Goal: Task Accomplishment & Management: Use online tool/utility

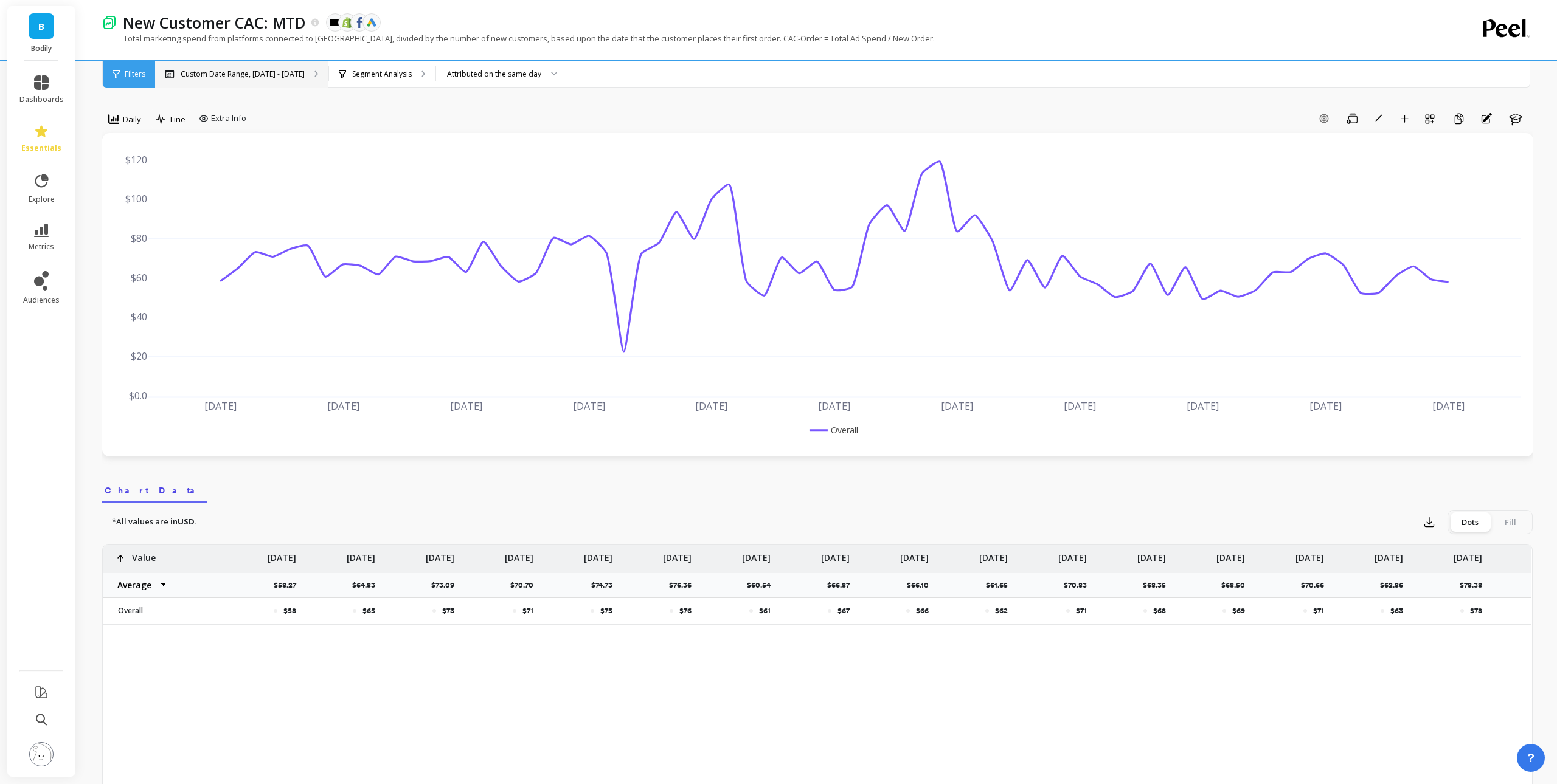
click at [301, 82] on div "Custom Date Range, [DATE] - [DATE]" at bounding box center [242, 75] width 173 height 27
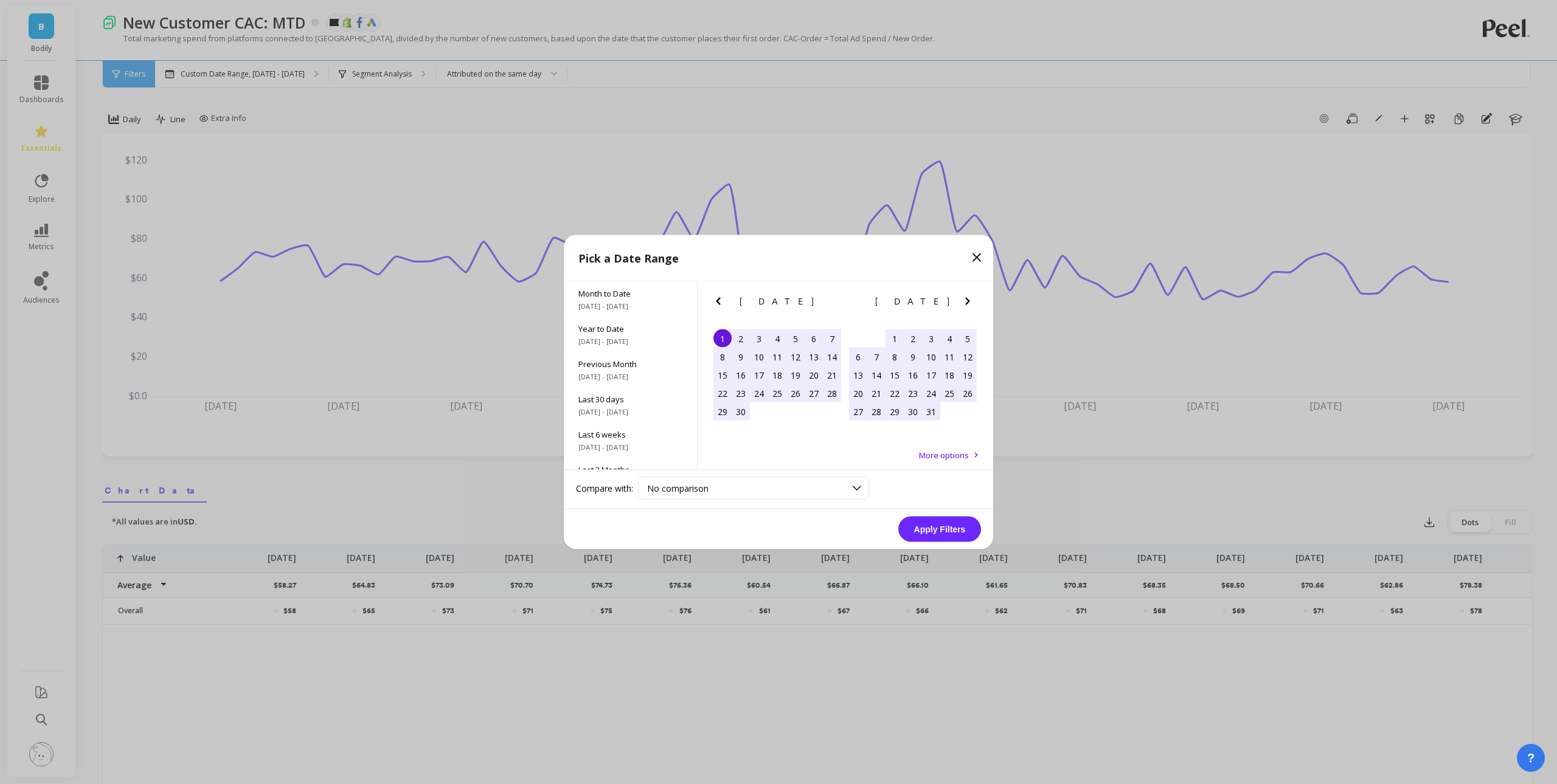
click at [973, 296] on icon "Next Month" at bounding box center [968, 302] width 14 height 14
click at [715, 296] on icon "Previous Month" at bounding box center [718, 302] width 14 height 14
click at [971, 301] on icon "Next Month" at bounding box center [968, 302] width 14 height 14
click at [719, 304] on icon "Previous Month" at bounding box center [718, 302] width 4 height 7
click at [722, 415] on div "29" at bounding box center [722, 411] width 18 height 18
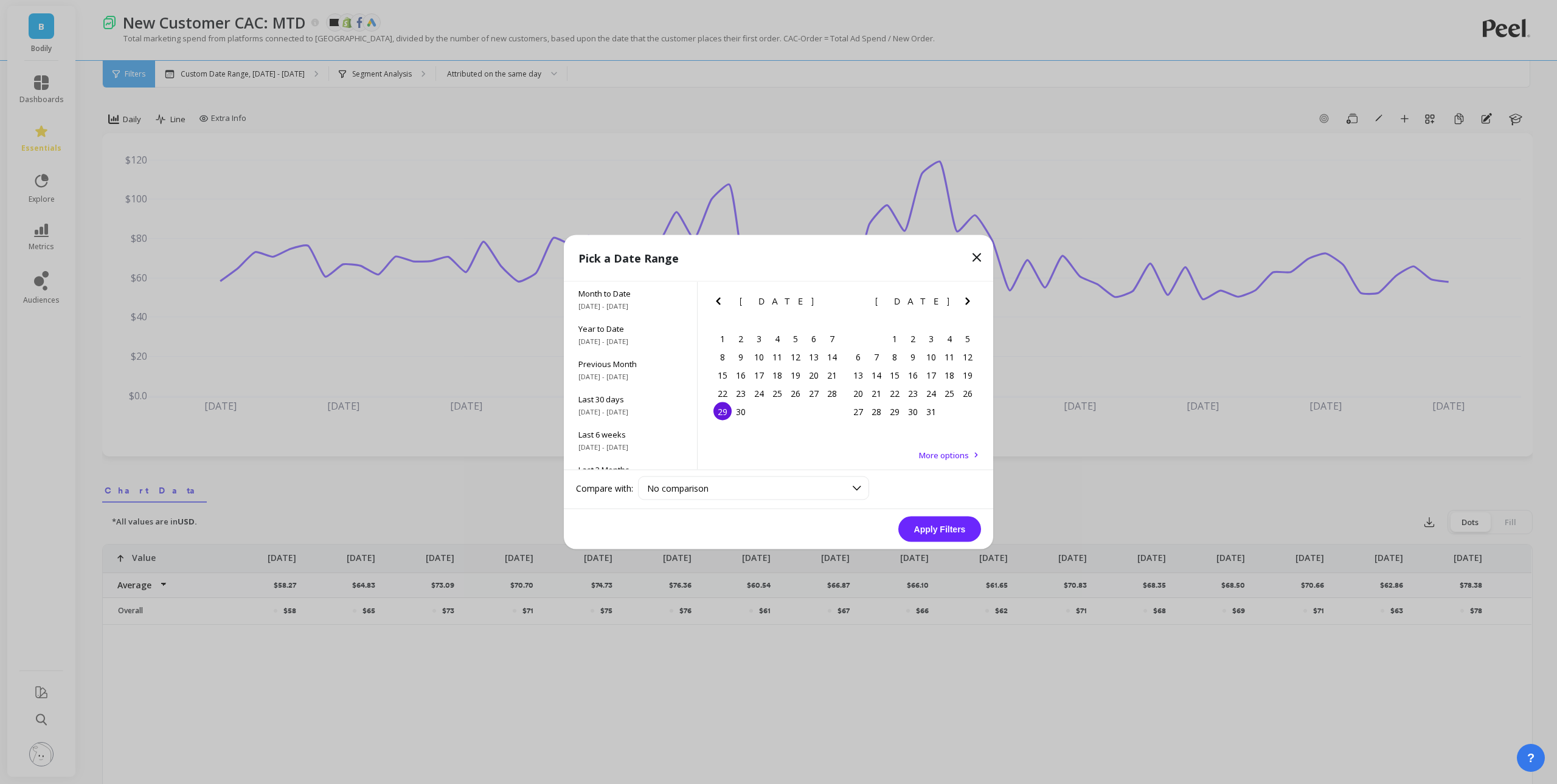
click at [969, 299] on icon "Next Month" at bounding box center [968, 302] width 14 height 14
click at [721, 302] on icon "Previous Month" at bounding box center [718, 302] width 14 height 14
click at [743, 410] on div "30" at bounding box center [741, 411] width 18 height 18
click at [743, 414] on div "30" at bounding box center [741, 411] width 18 height 18
click at [971, 297] on icon "Next Month" at bounding box center [968, 302] width 14 height 14
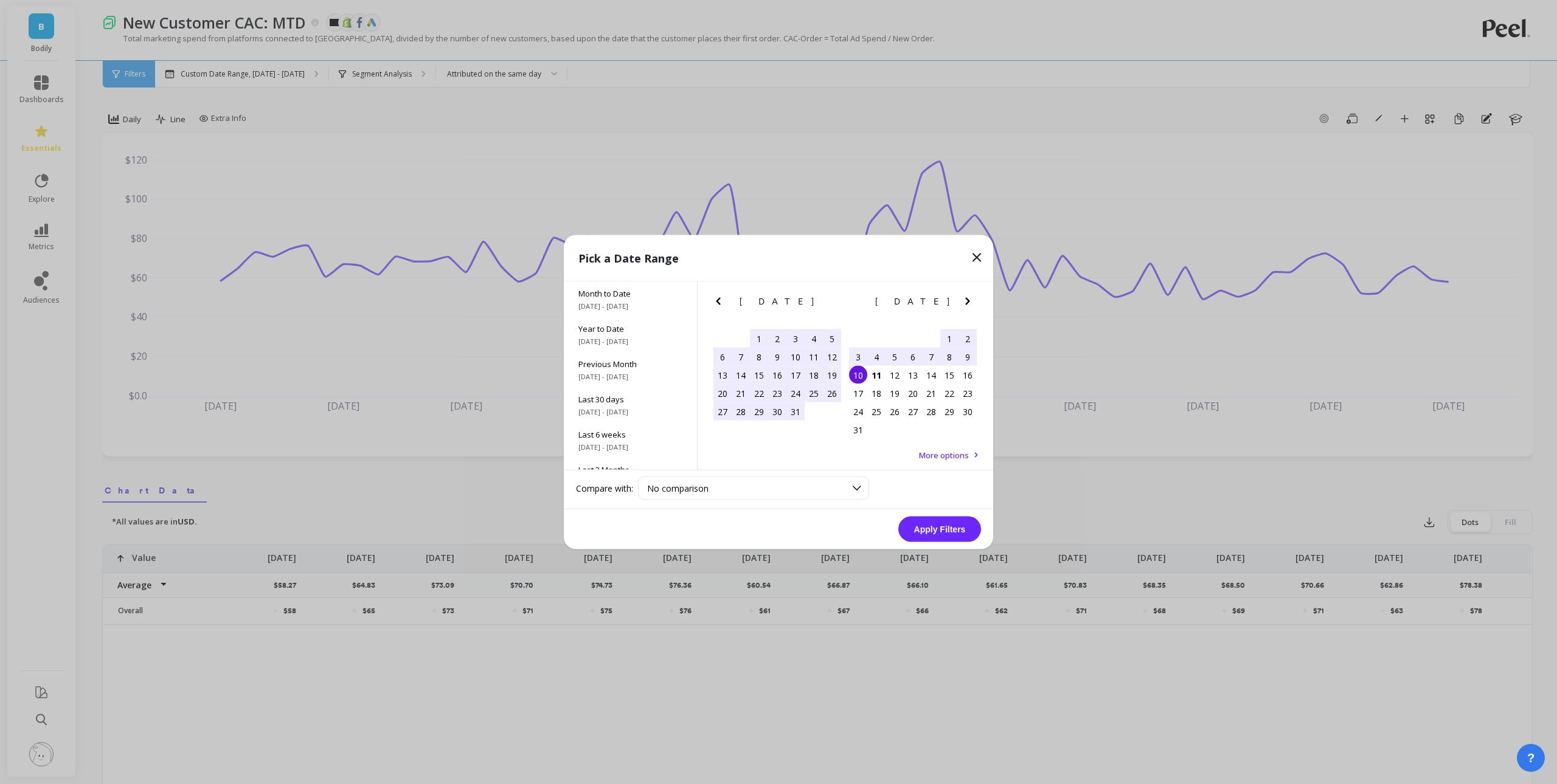
click at [857, 376] on div "10" at bounding box center [858, 375] width 18 height 18
click at [951, 533] on button "Apply Filters" at bounding box center [940, 530] width 83 height 25
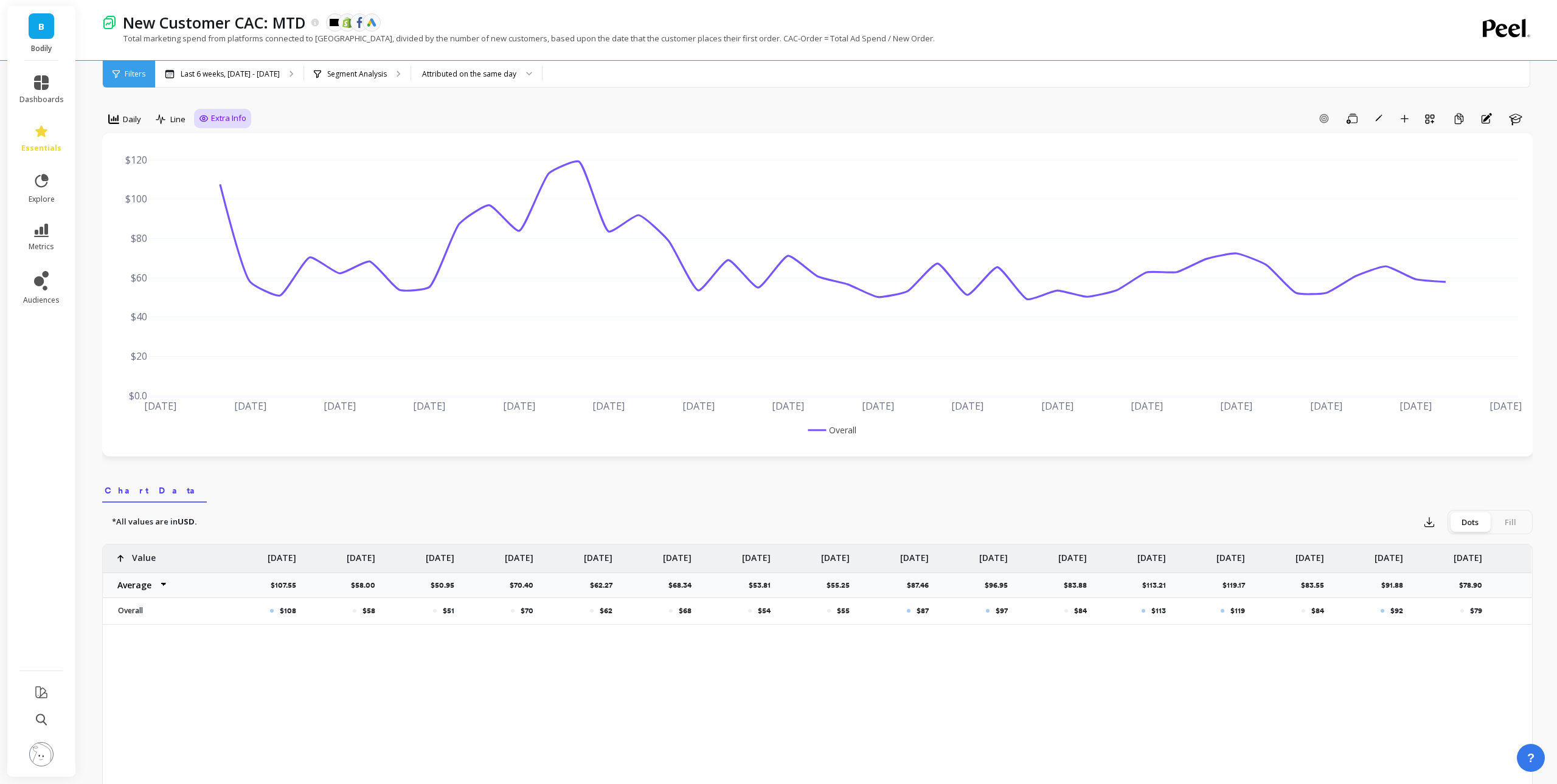
click at [223, 109] on div "Extra Info" at bounding box center [223, 119] width 58 height 20
click at [233, 126] on div "Extra Info" at bounding box center [223, 119] width 58 height 20
click at [216, 118] on span "Extra Info" at bounding box center [228, 119] width 35 height 13
click at [223, 182] on div "Show values on the chart Values" at bounding box center [234, 189] width 73 height 23
checkbox input "true"
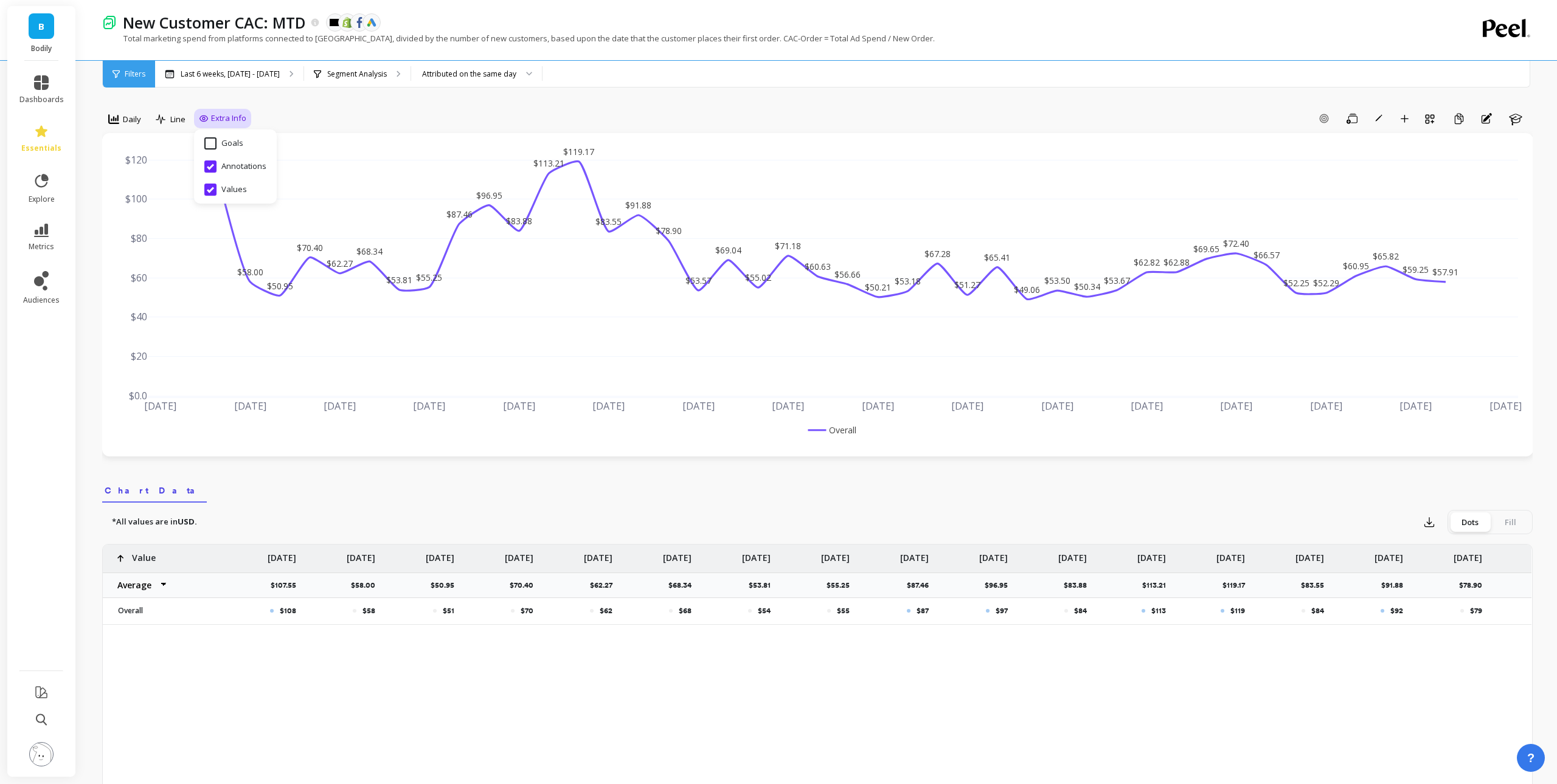
click at [1209, 119] on div "Add Goal Save Rename Add to Dashboard Create a Copy Annotations Learn" at bounding box center [892, 119] width 1282 height 20
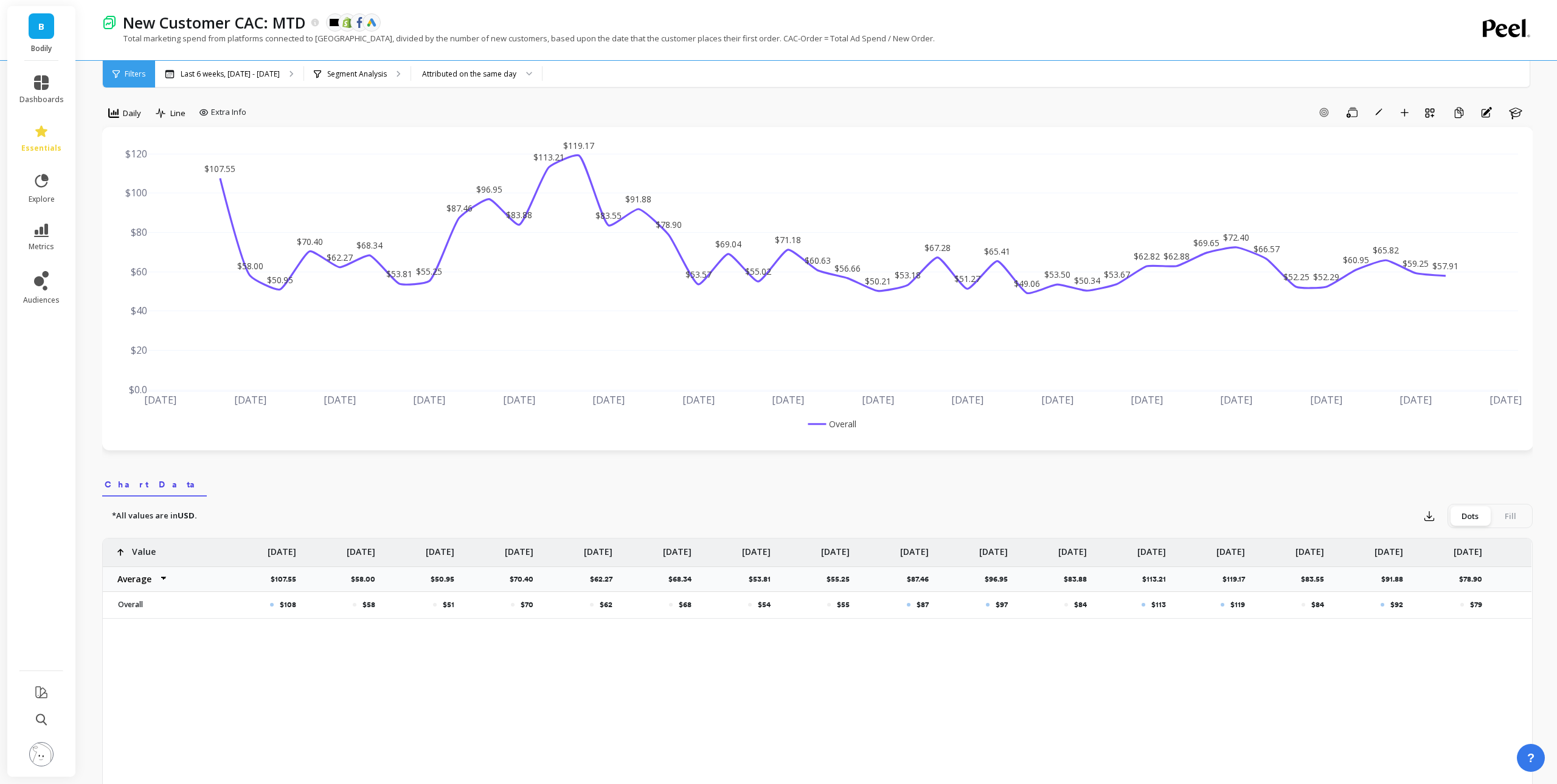
scroll to position [0, 0]
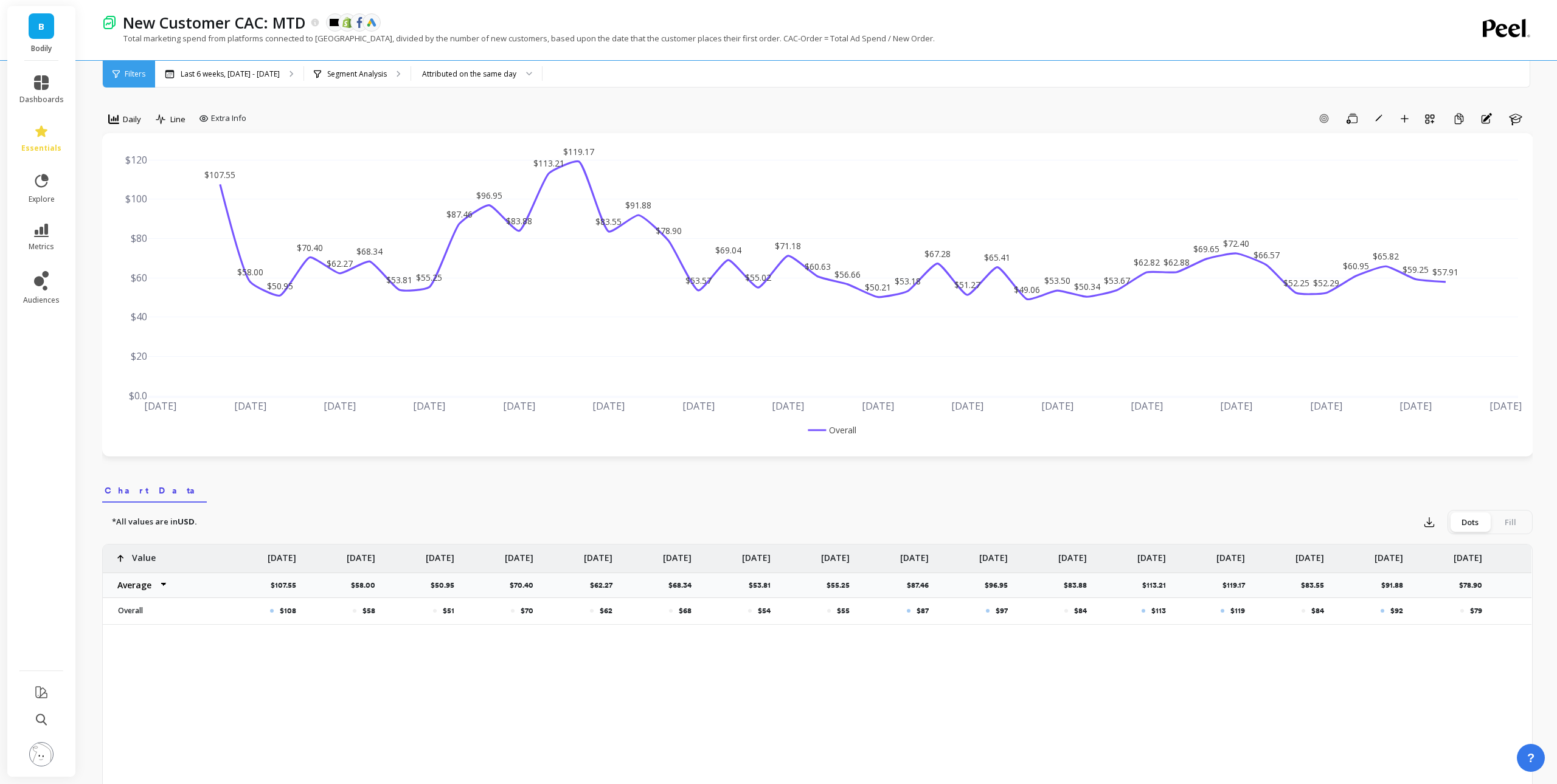
click at [1365, 519] on div "*All values are in USD. Export Dots Fill" at bounding box center [818, 522] width 1430 height 24
click at [1435, 519] on icon "button" at bounding box center [1429, 519] width 13 height 13
click at [1457, 551] on span "CSV" at bounding box center [1453, 553] width 18 height 13
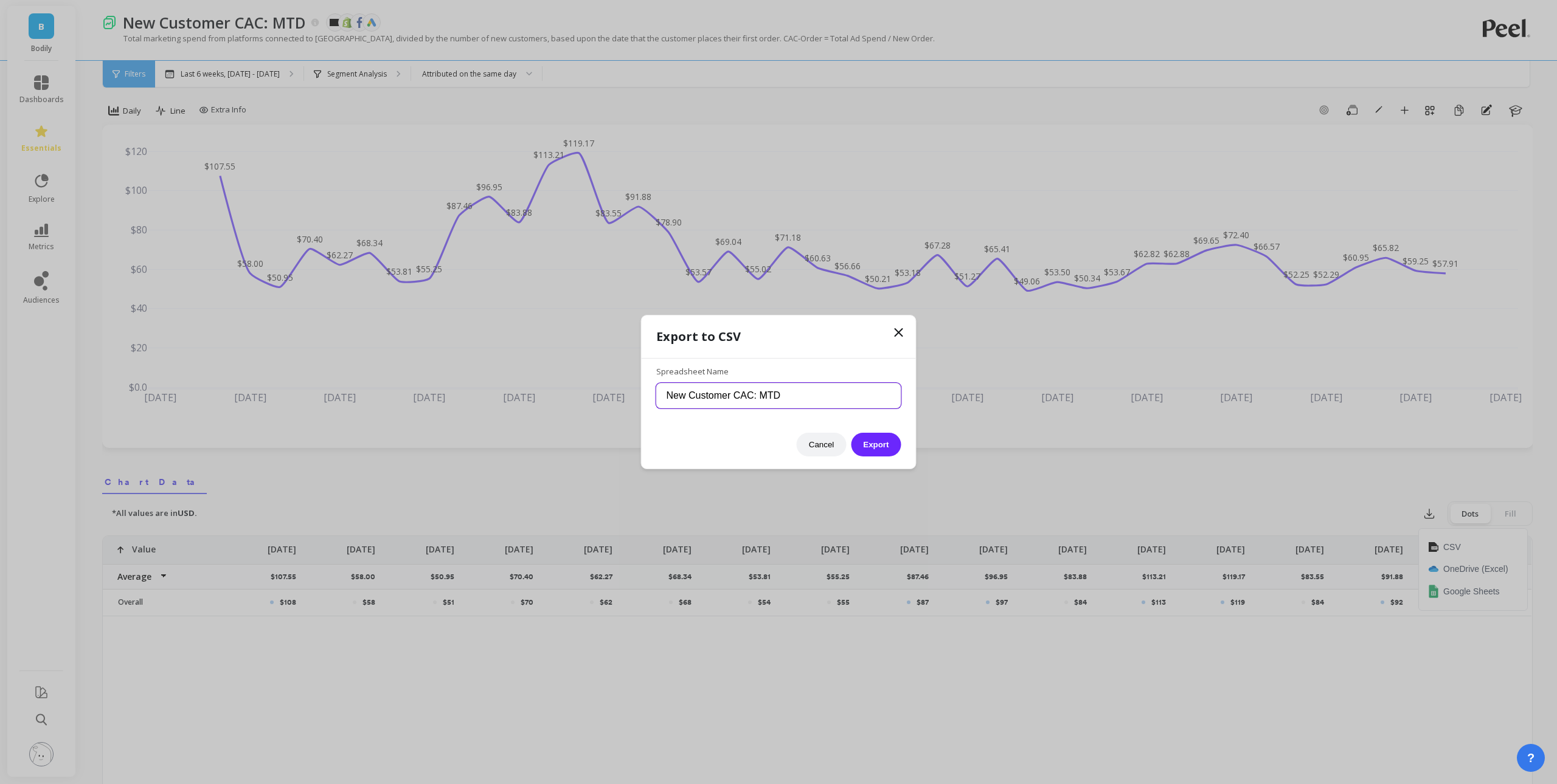
click at [809, 399] on input "New Customer CAC: MTD" at bounding box center [779, 396] width 245 height 25
type input "New Customer CAC: L6W"
click at [889, 444] on button "Export" at bounding box center [876, 445] width 50 height 23
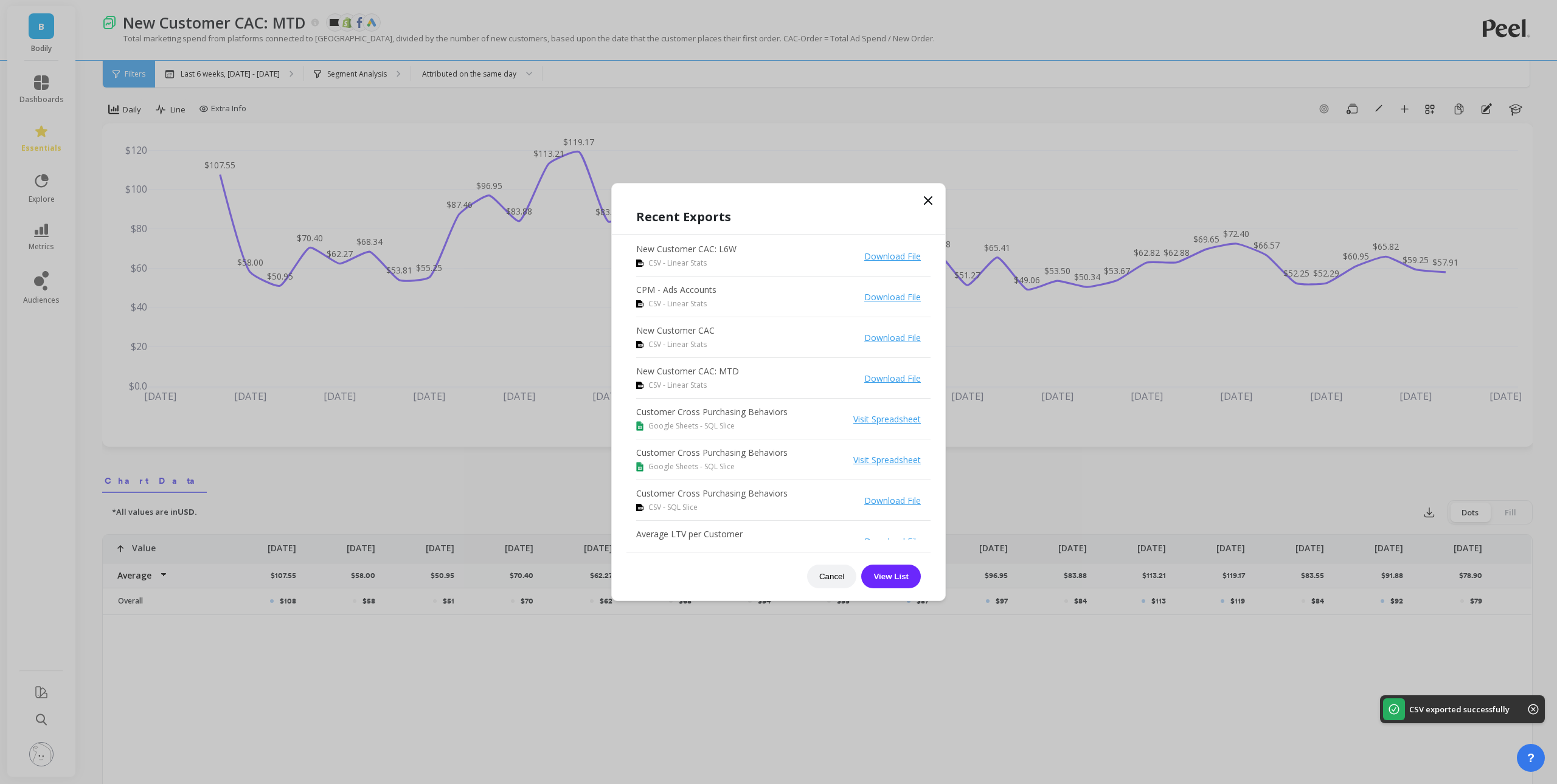
click at [828, 559] on div "Cancel View List" at bounding box center [778, 570] width 305 height 37
drag, startPoint x: 826, startPoint y: 585, endPoint x: 828, endPoint y: 577, distance: 8.2
click at [826, 585] on button "Cancel" at bounding box center [832, 577] width 50 height 23
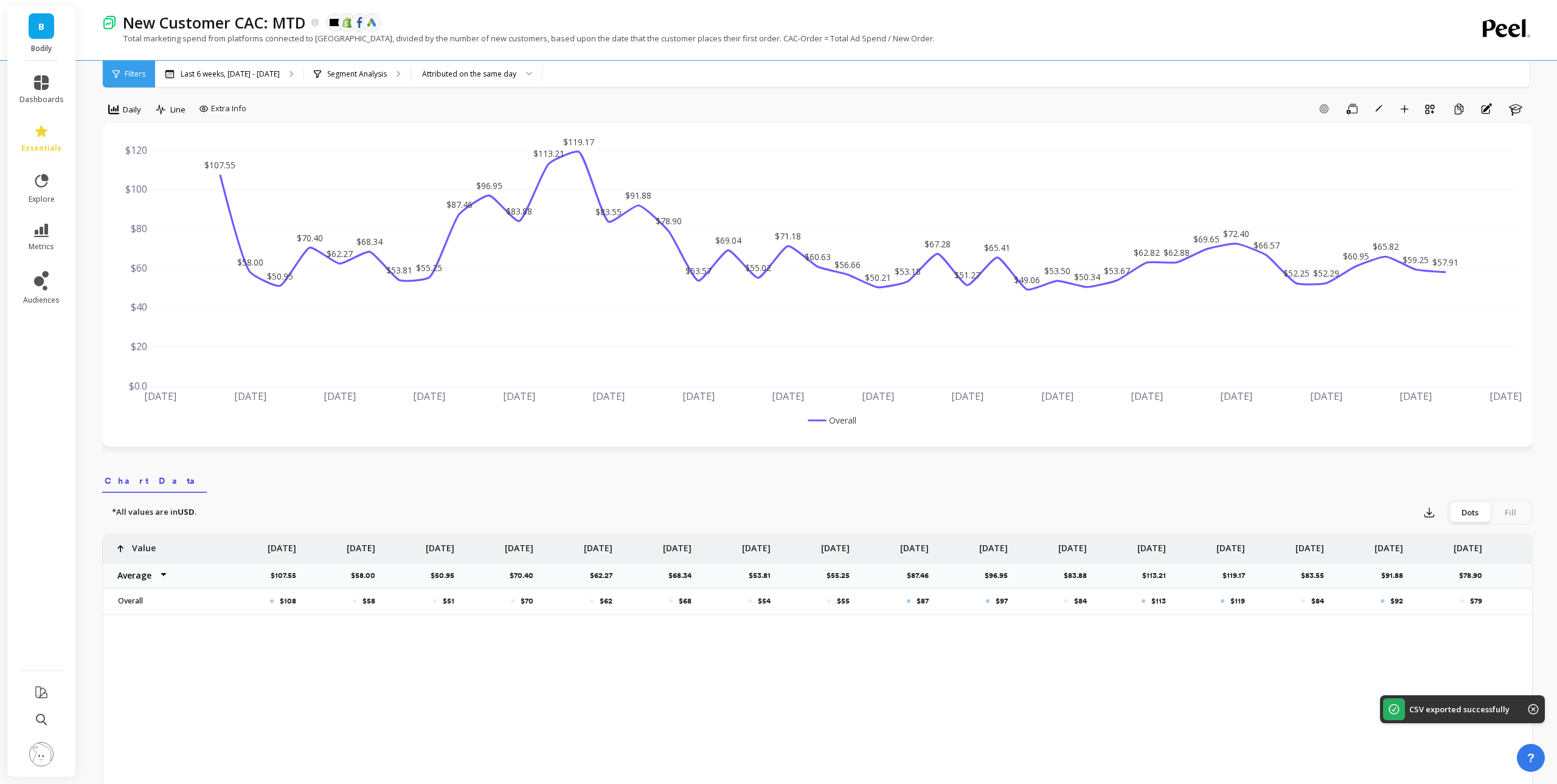
drag, startPoint x: 1039, startPoint y: 485, endPoint x: 1045, endPoint y: 489, distance: 7.2
click at [1039, 485] on nav "Chart Data" at bounding box center [818, 479] width 1430 height 28
click at [248, 71] on p "Last 6 weeks, [DATE] - [DATE]" at bounding box center [230, 74] width 99 height 10
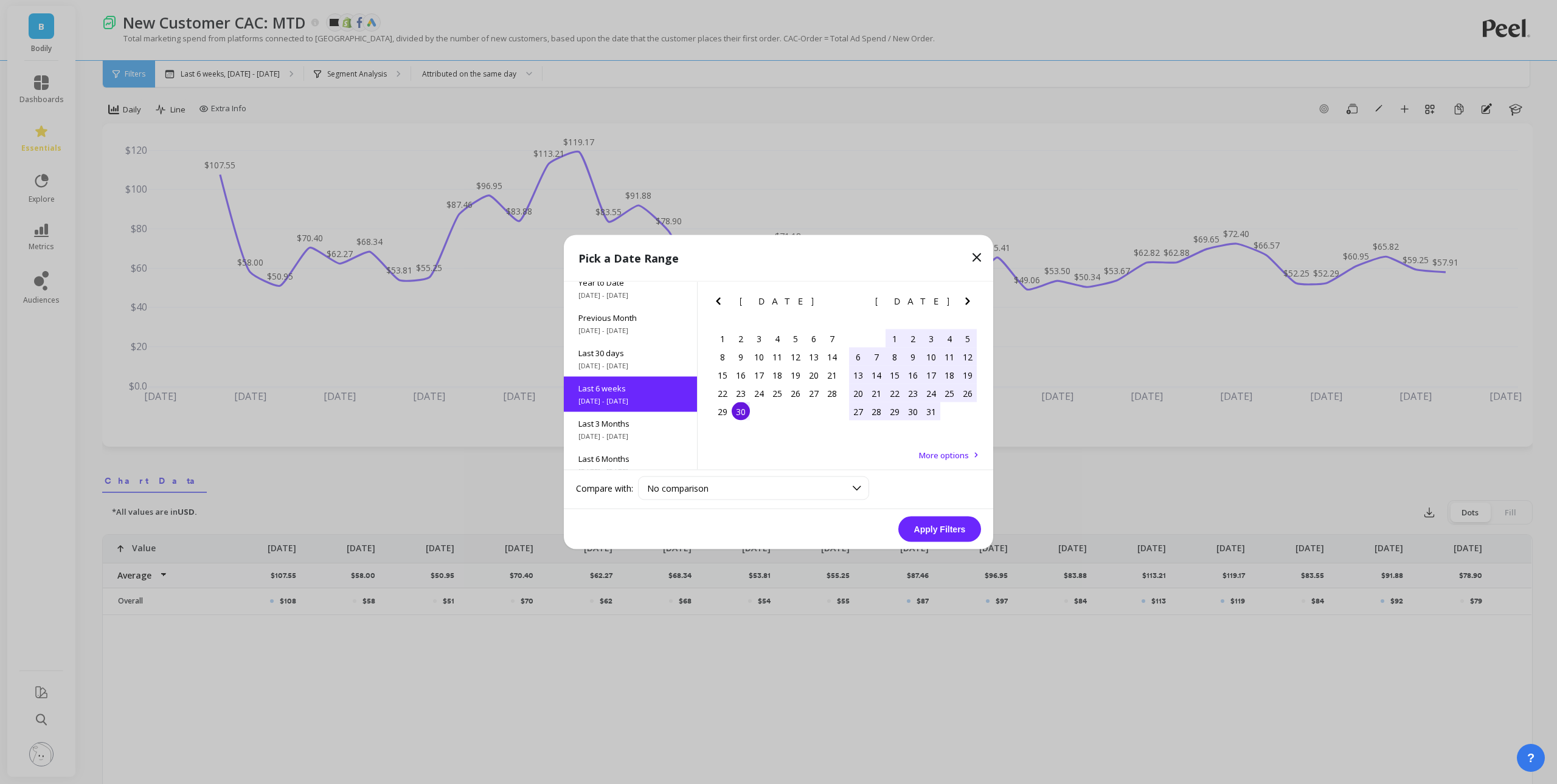
scroll to position [65, 0]
click at [965, 303] on icon "Next Month" at bounding box center [968, 302] width 14 height 14
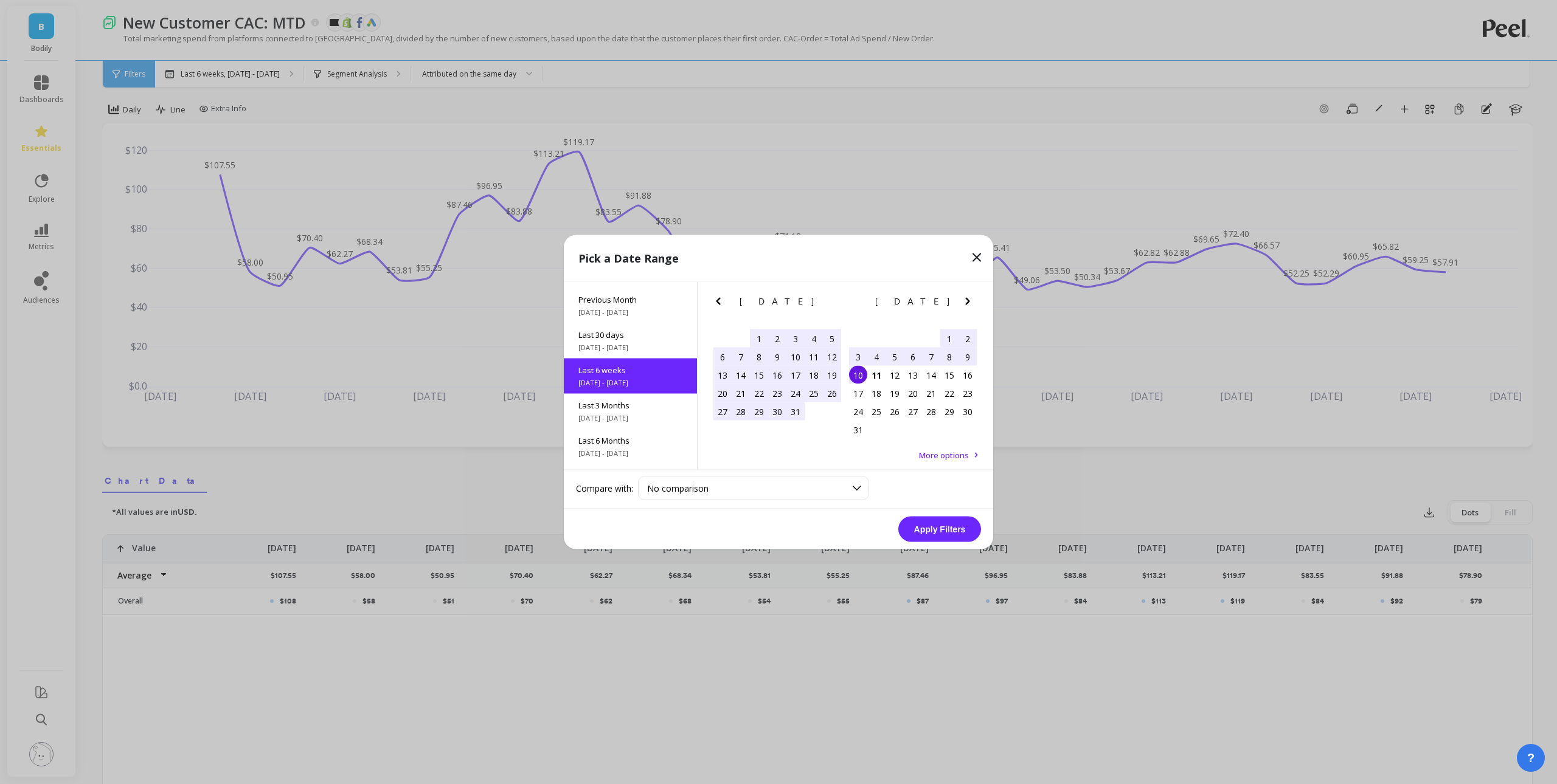
click at [878, 355] on div "4" at bounding box center [876, 357] width 18 height 18
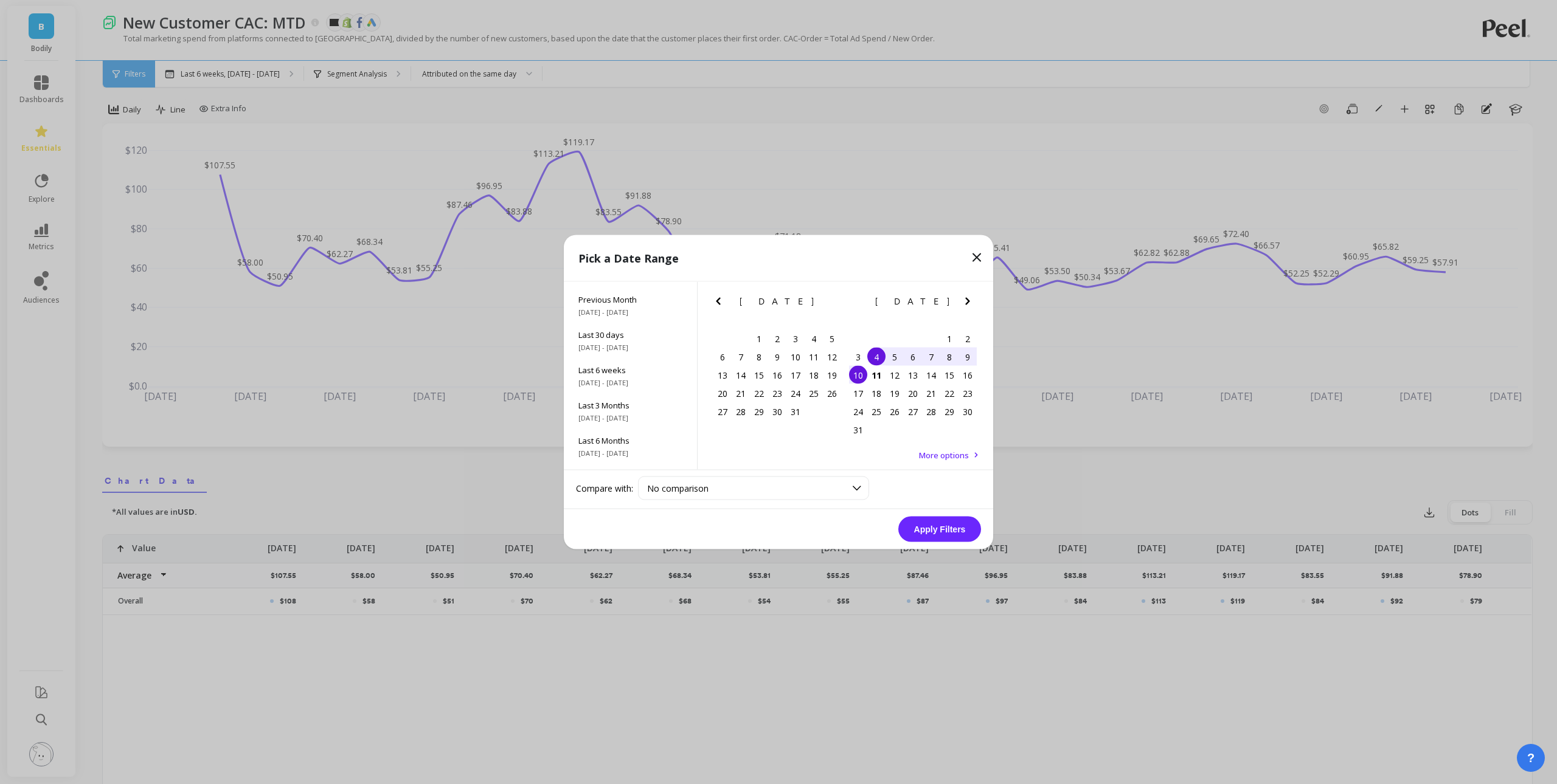
click at [854, 374] on div "10" at bounding box center [858, 375] width 18 height 18
click at [936, 533] on button "Apply Filters" at bounding box center [940, 530] width 83 height 25
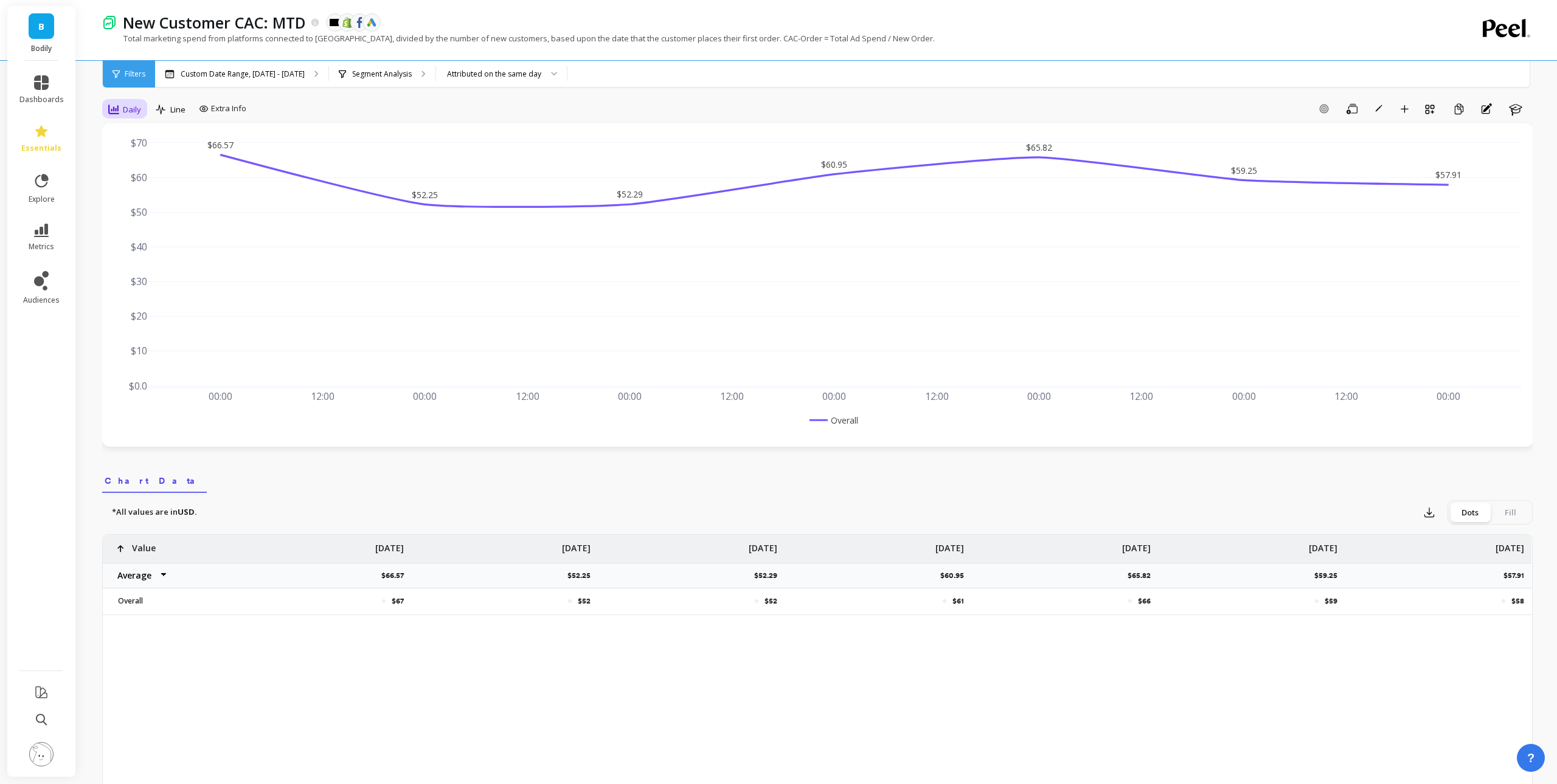
click at [131, 112] on span "Daily" at bounding box center [132, 110] width 18 height 12
click at [138, 188] on div "Weekly" at bounding box center [146, 183] width 69 height 12
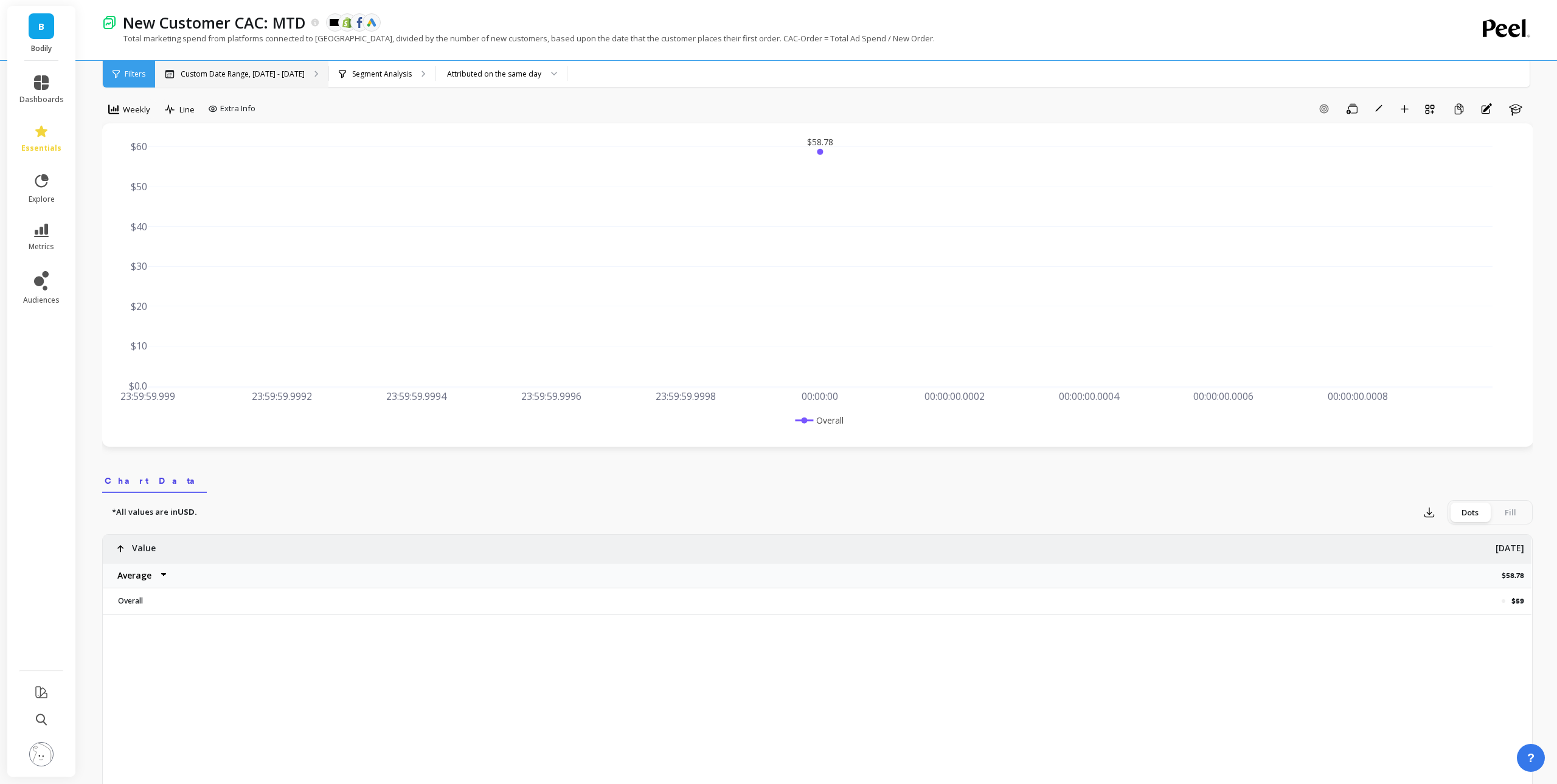
click at [266, 77] on p "Custom Date Range, [DATE] - [DATE]" at bounding box center [243, 74] width 124 height 10
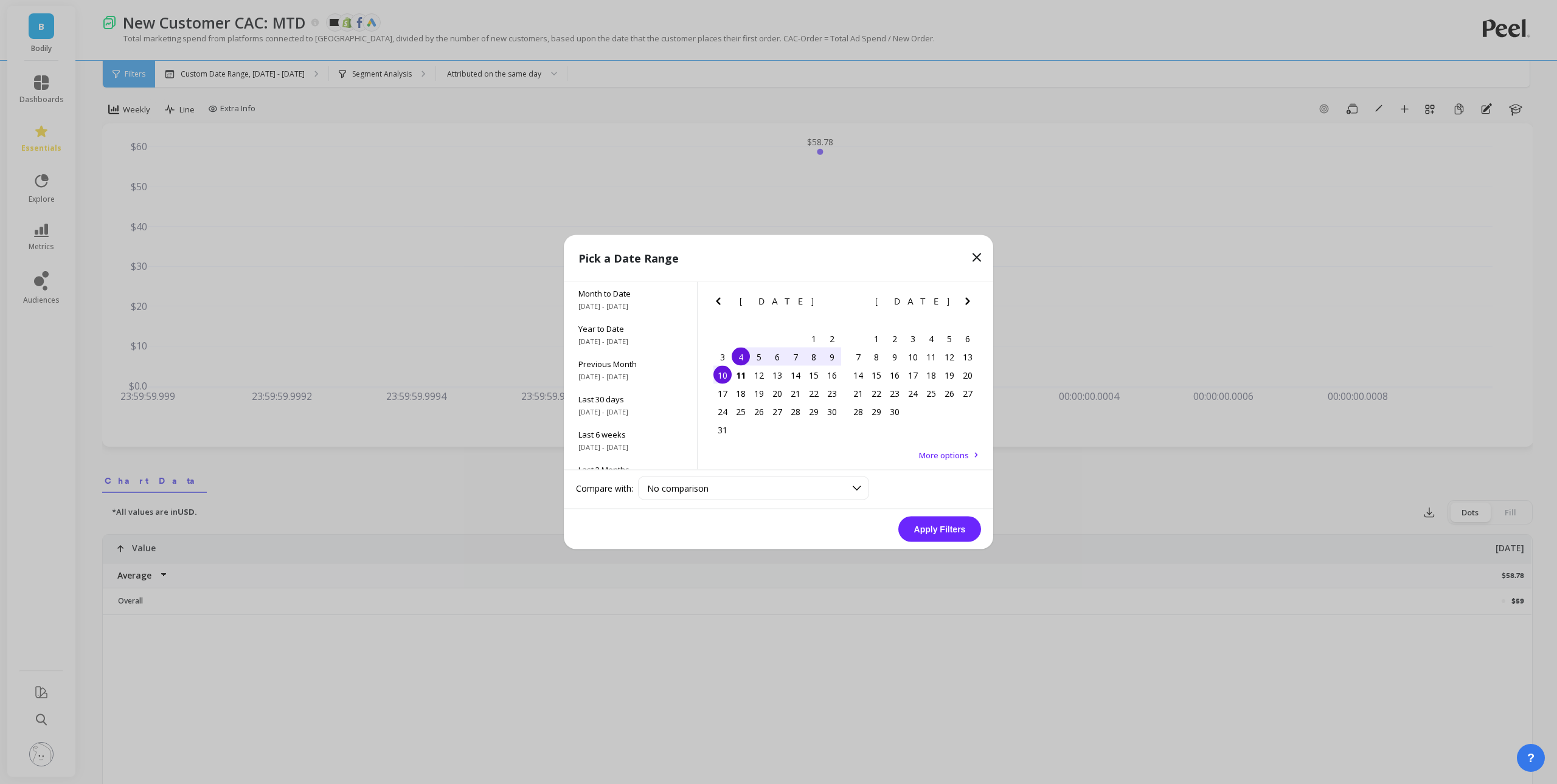
click at [721, 303] on icon "Previous Month" at bounding box center [718, 302] width 14 height 14
click at [740, 412] on div "28" at bounding box center [741, 411] width 18 height 18
click at [856, 355] on div "3" at bounding box center [858, 357] width 18 height 18
click at [915, 531] on button "Apply Filters" at bounding box center [940, 530] width 83 height 25
